Goal: Navigation & Orientation: Find specific page/section

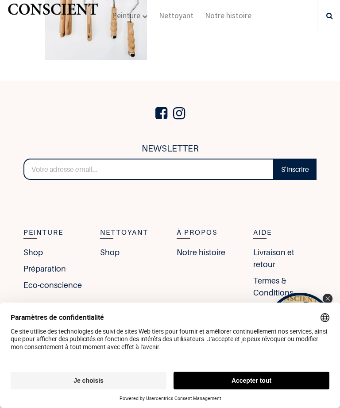
scroll to position [2447, 0]
click at [35, 247] on link "Shop" at bounding box center [32, 253] width 19 height 12
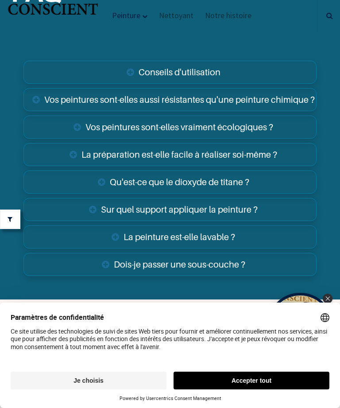
scroll to position [4960, 0]
